Goal: Information Seeking & Learning: Find specific fact

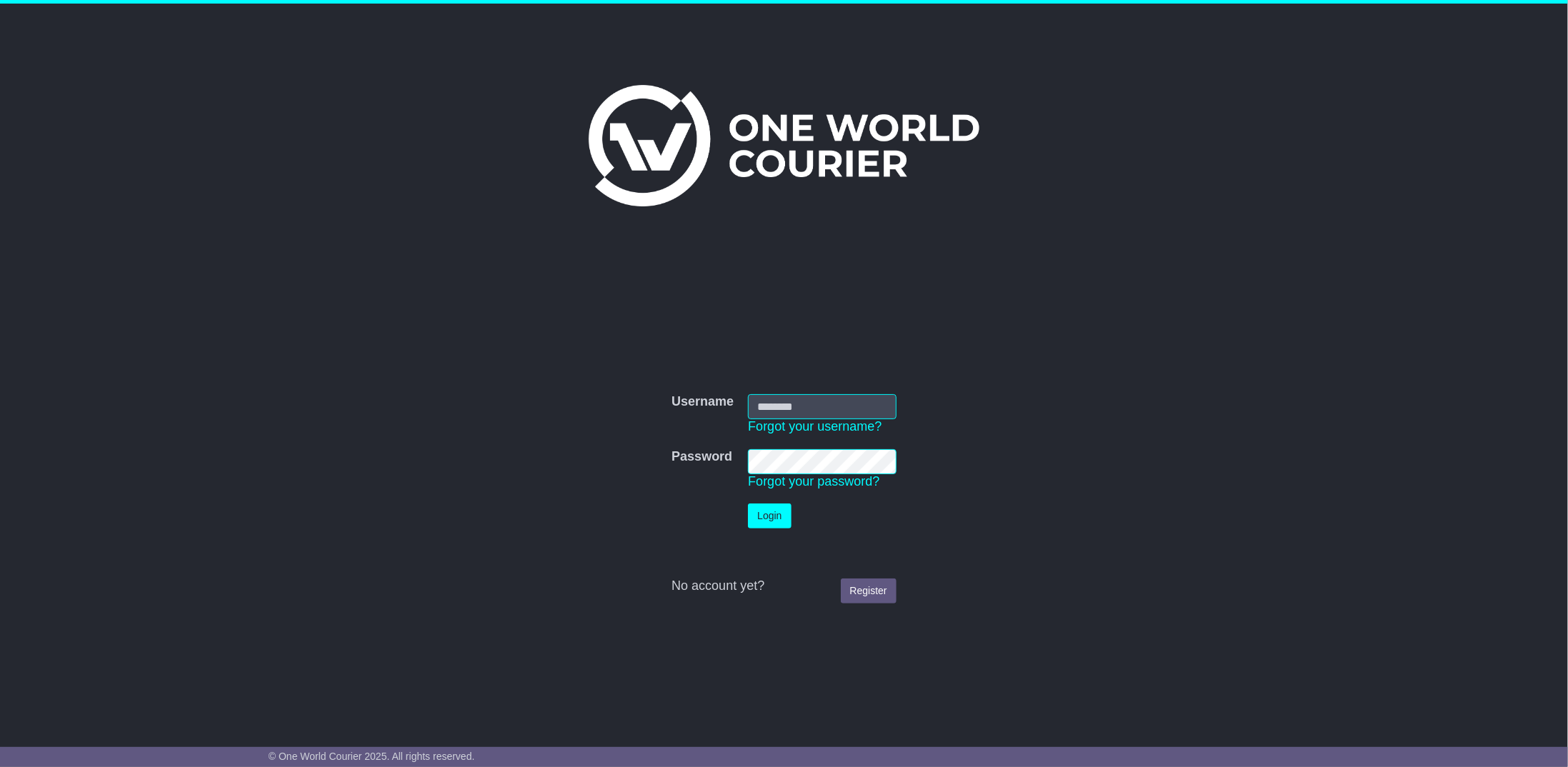
type input "**********"
click at [774, 517] on button "Login" at bounding box center [769, 516] width 43 height 25
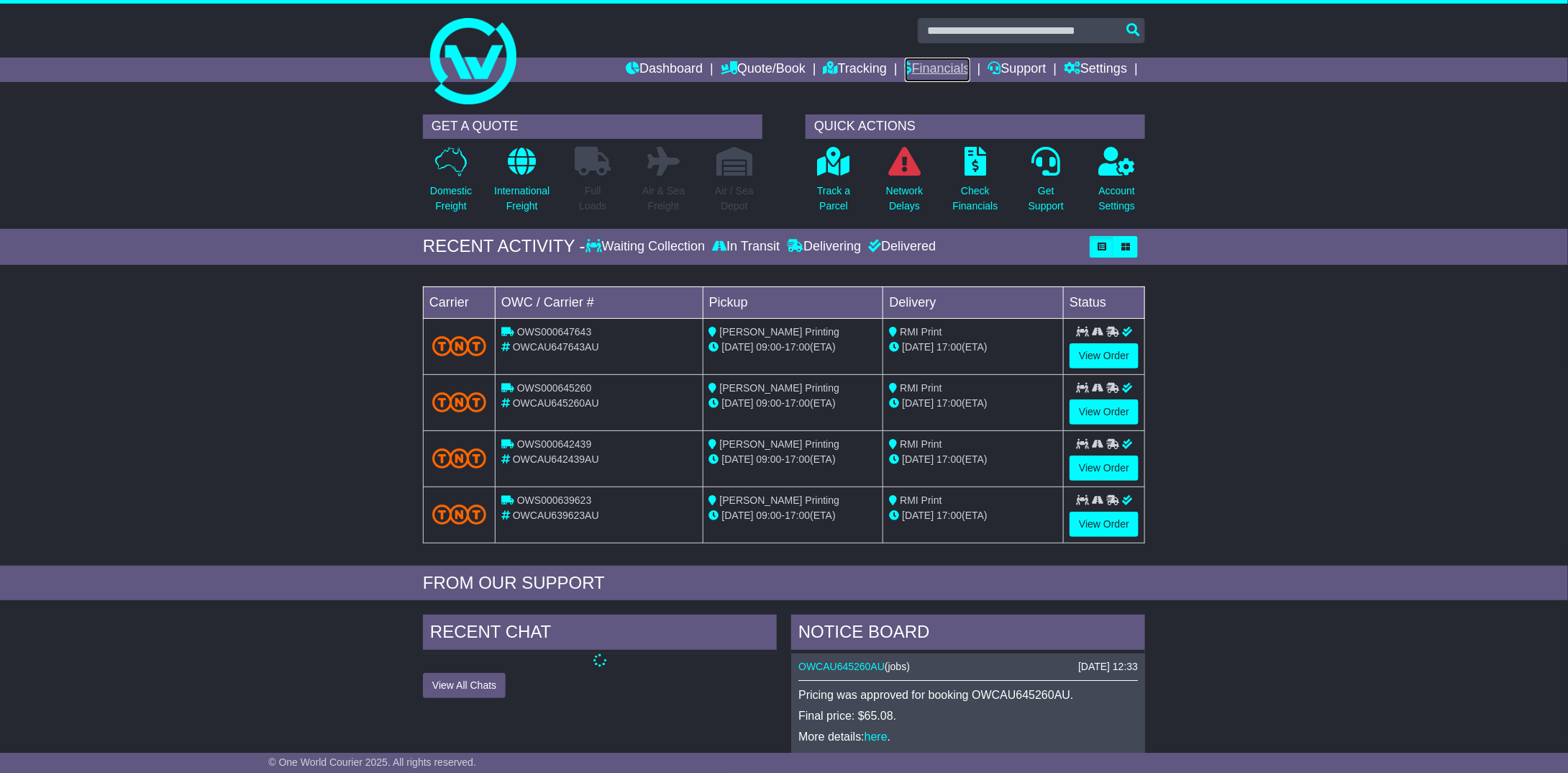
click at [946, 64] on link "Financials" at bounding box center [937, 69] width 65 height 25
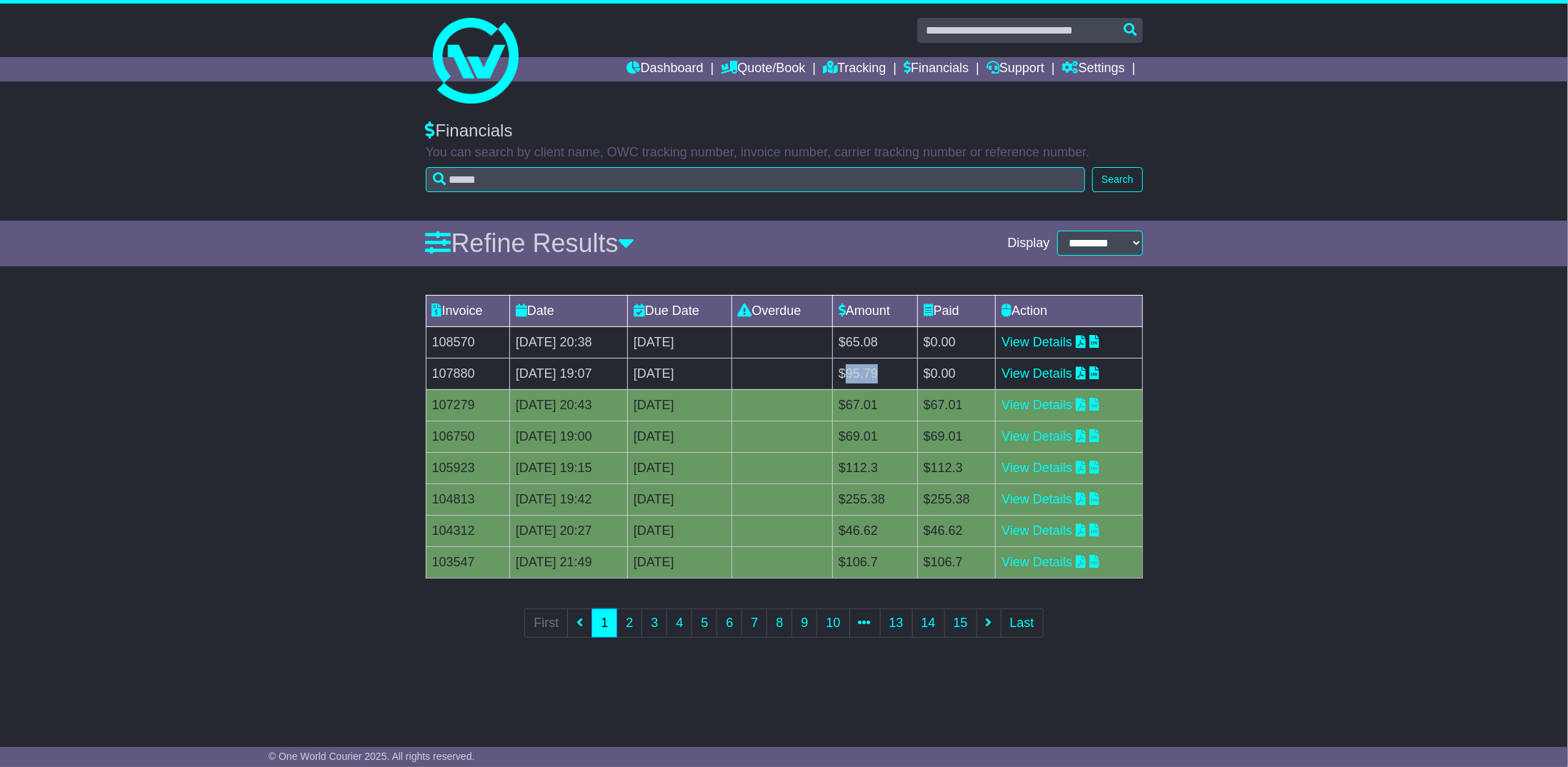
drag, startPoint x: 890, startPoint y: 371, endPoint x: 918, endPoint y: 368, distance: 28.2
click at [917, 368] on td "$95.79" at bounding box center [875, 373] width 85 height 31
copy td "95.79"
drag, startPoint x: 898, startPoint y: 337, endPoint x: 924, endPoint y: 337, distance: 26.0
click at [917, 337] on td "$65.08" at bounding box center [875, 342] width 85 height 31
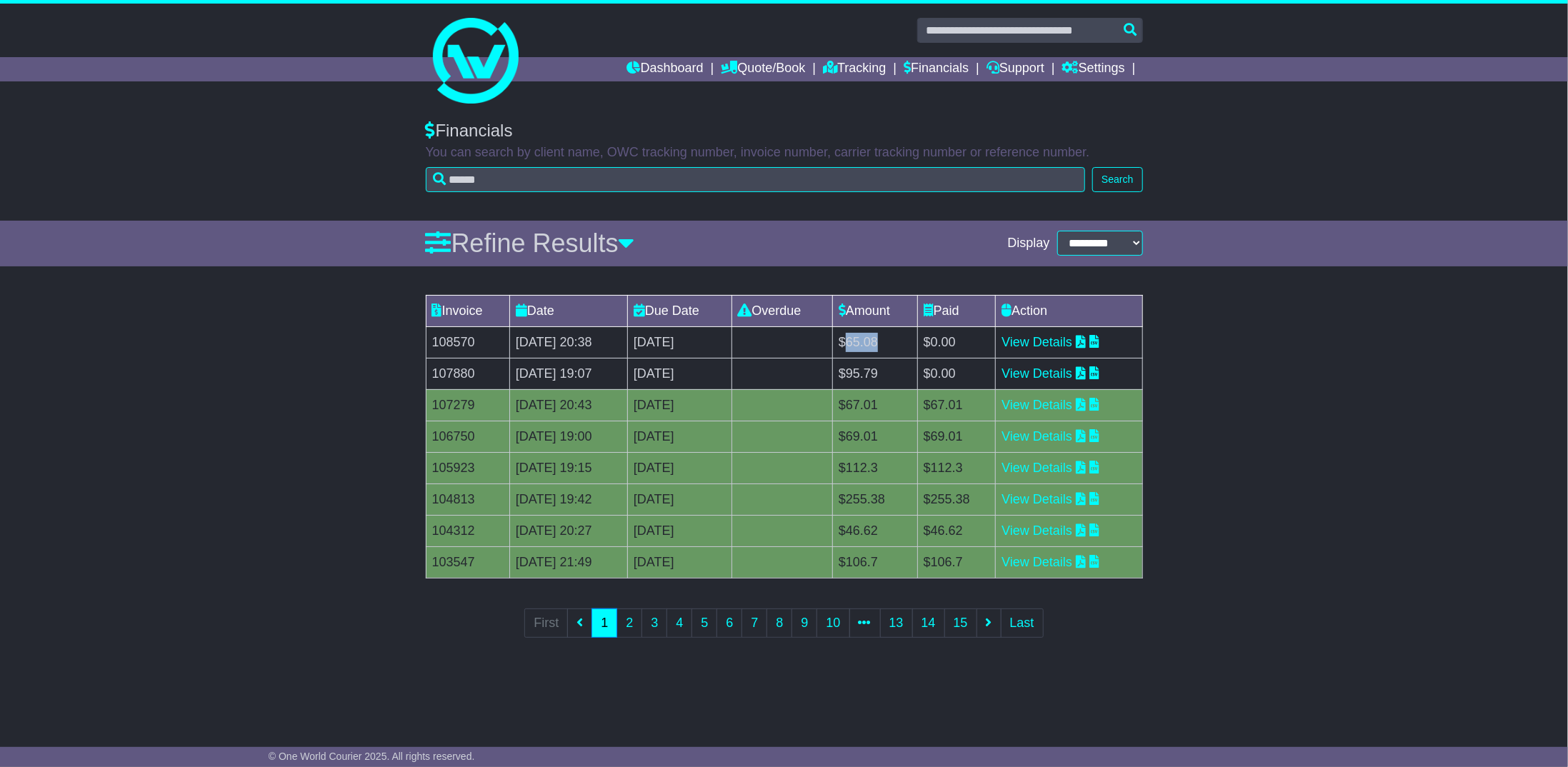
copy td "65.08"
